Goal: Information Seeking & Learning: Learn about a topic

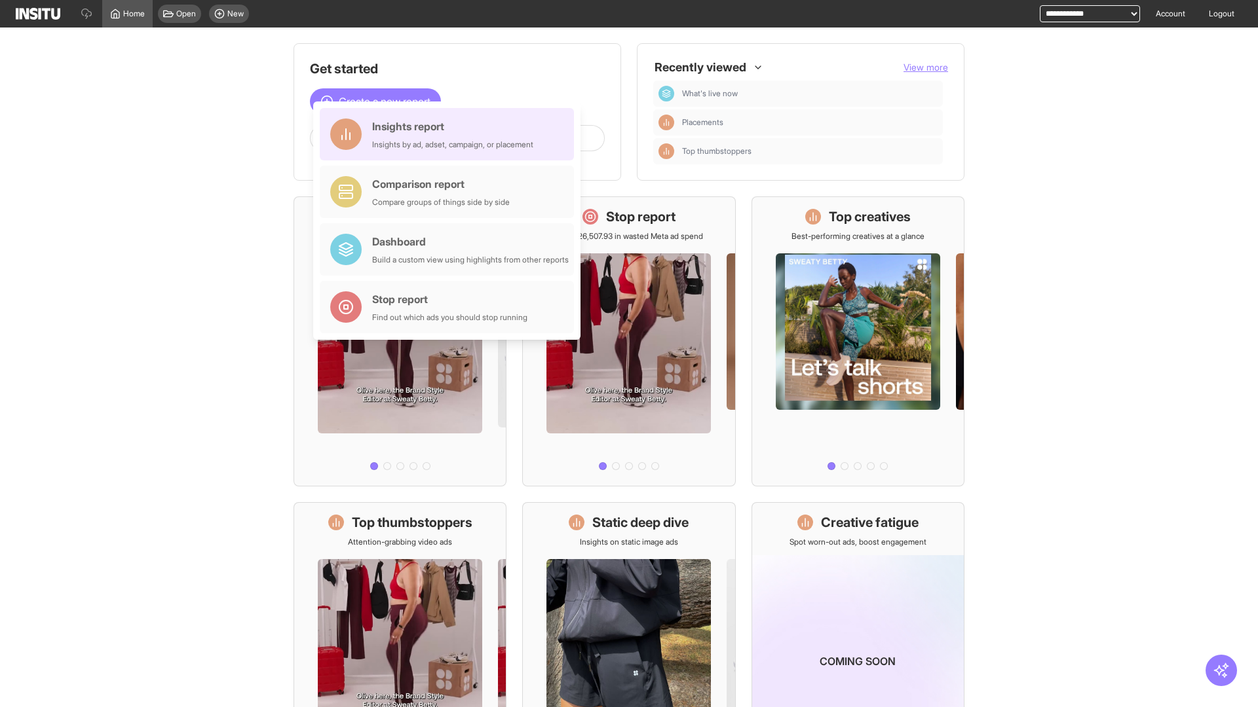
click at [450, 134] on div "Insights report Insights by ad, adset, campaign, or placement" at bounding box center [452, 134] width 161 height 31
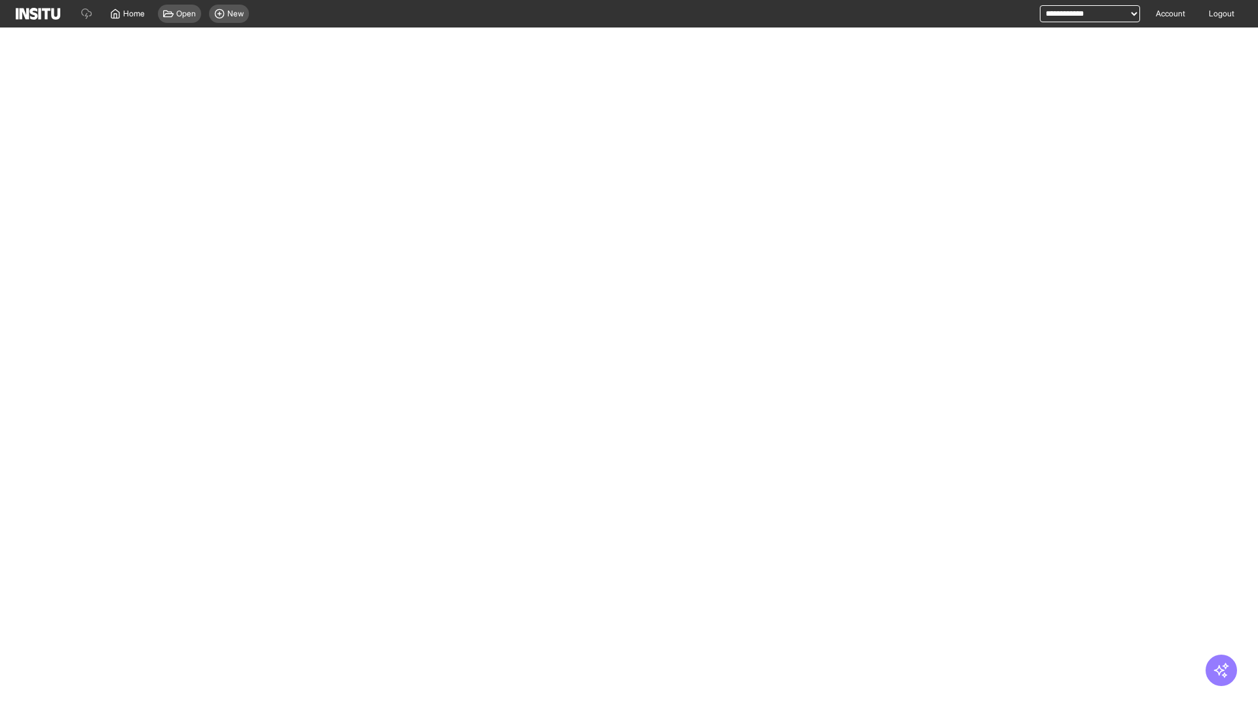
select select "**"
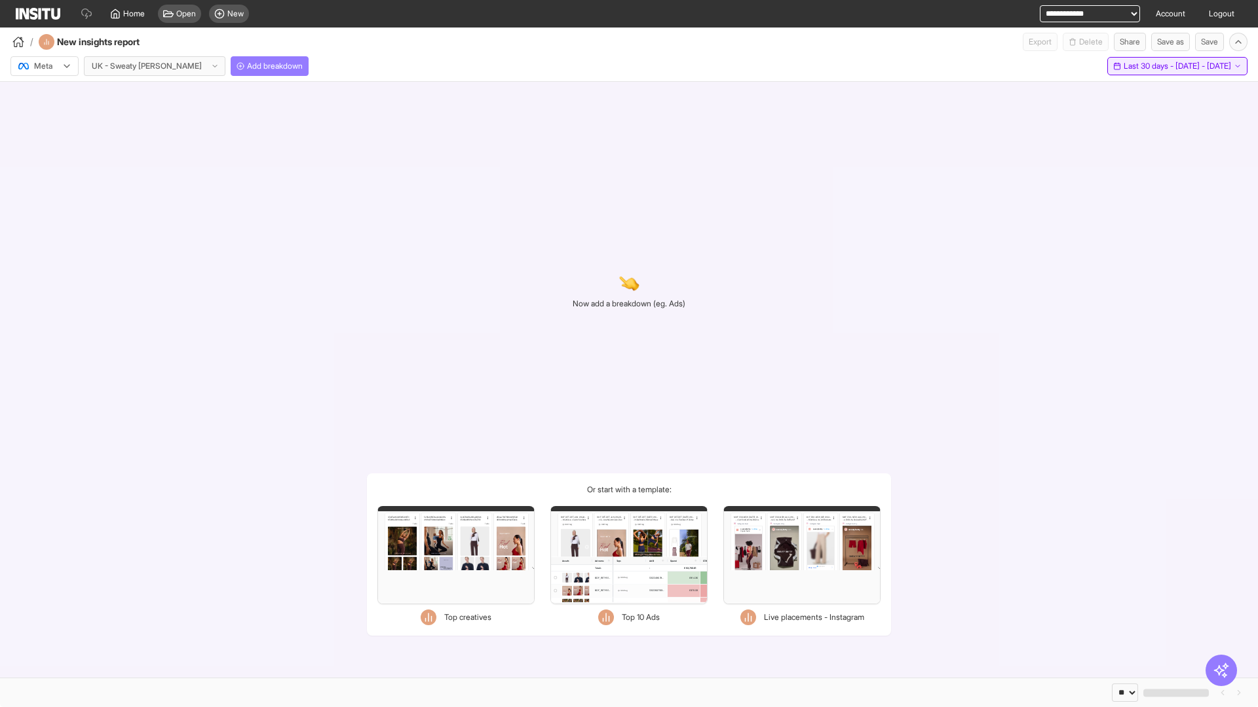
click at [1151, 66] on span "Last 30 days - [DATE] - [DATE]" at bounding box center [1176, 66] width 107 height 10
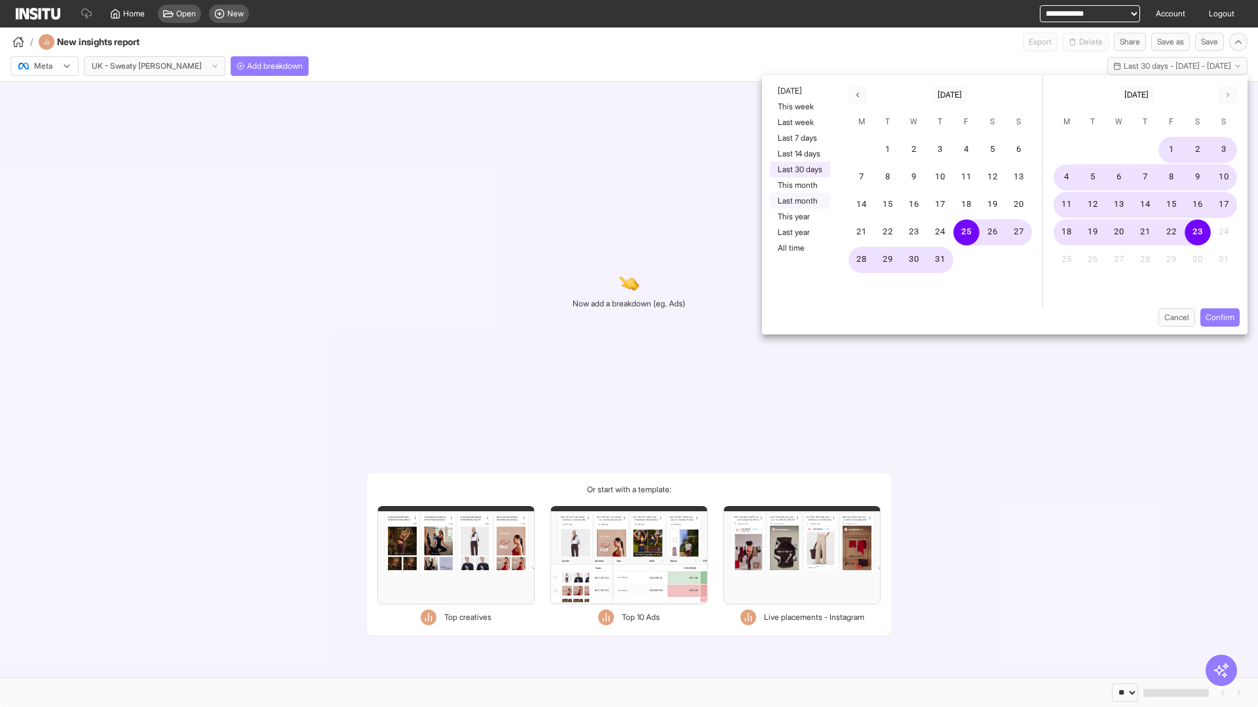
click at [798, 201] on button "Last month" at bounding box center [800, 201] width 60 height 16
